Goal: Information Seeking & Learning: Learn about a topic

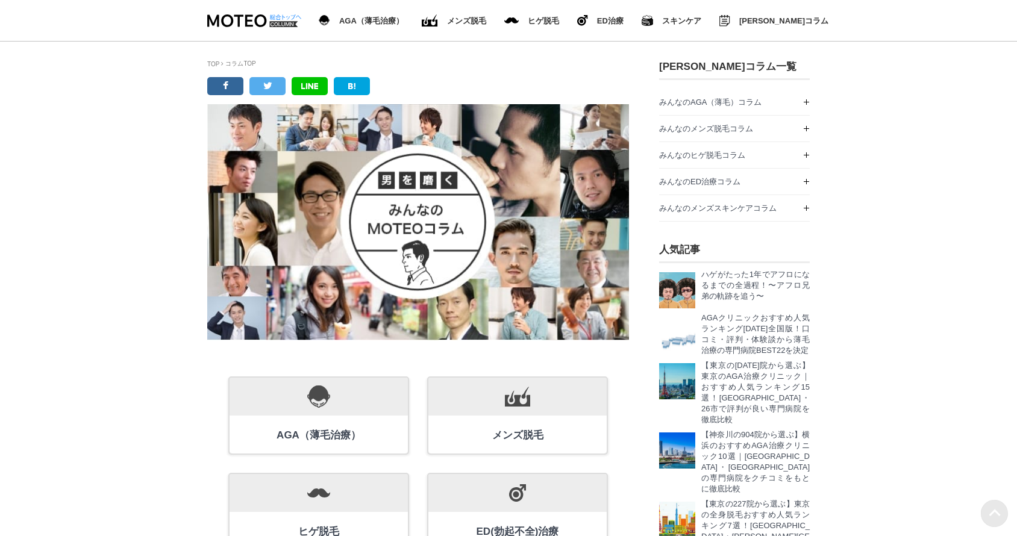
scroll to position [1567, 151]
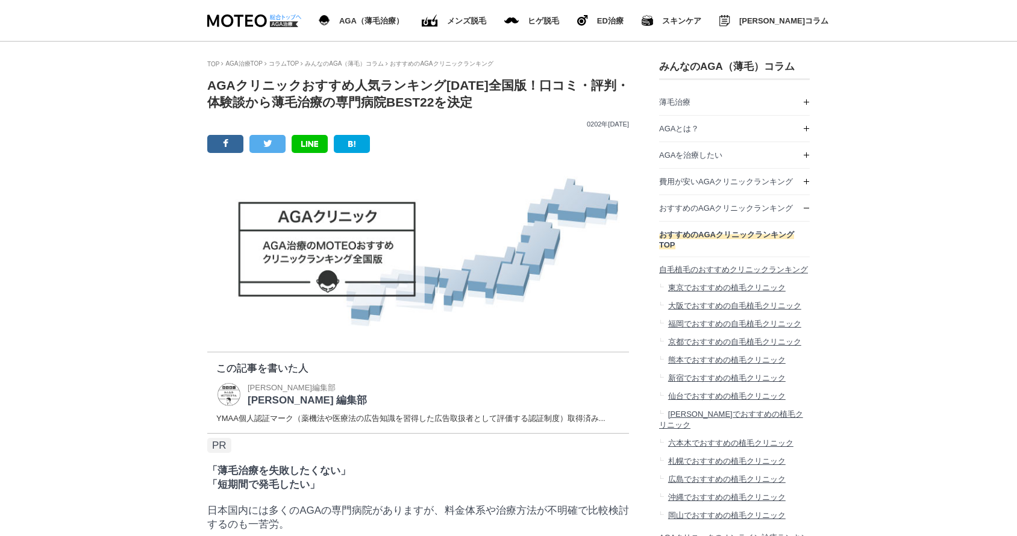
scroll to position [50385, 603]
